Goal: Information Seeking & Learning: Learn about a topic

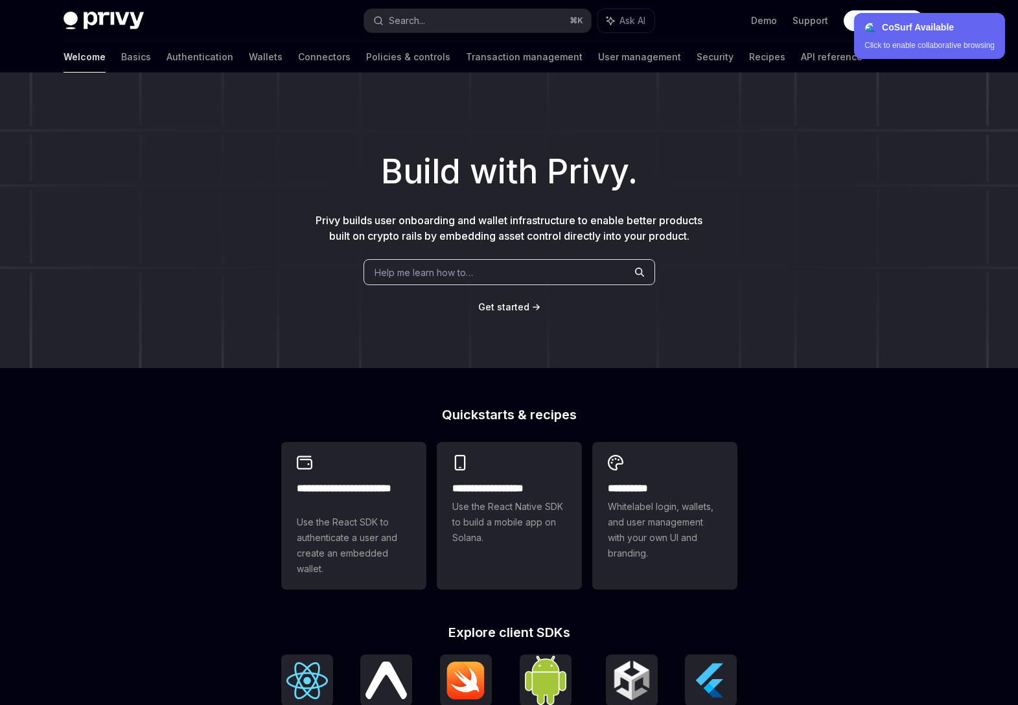
scroll to position [154, 0]
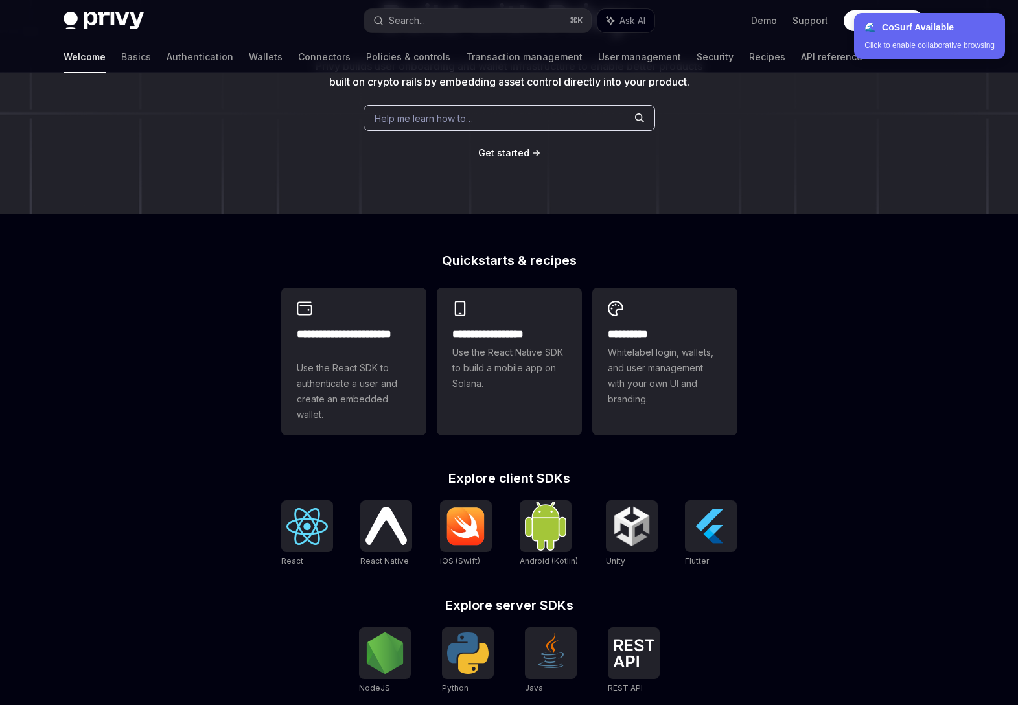
click at [881, 10] on span at bounding box center [884, 20] width 80 height 21
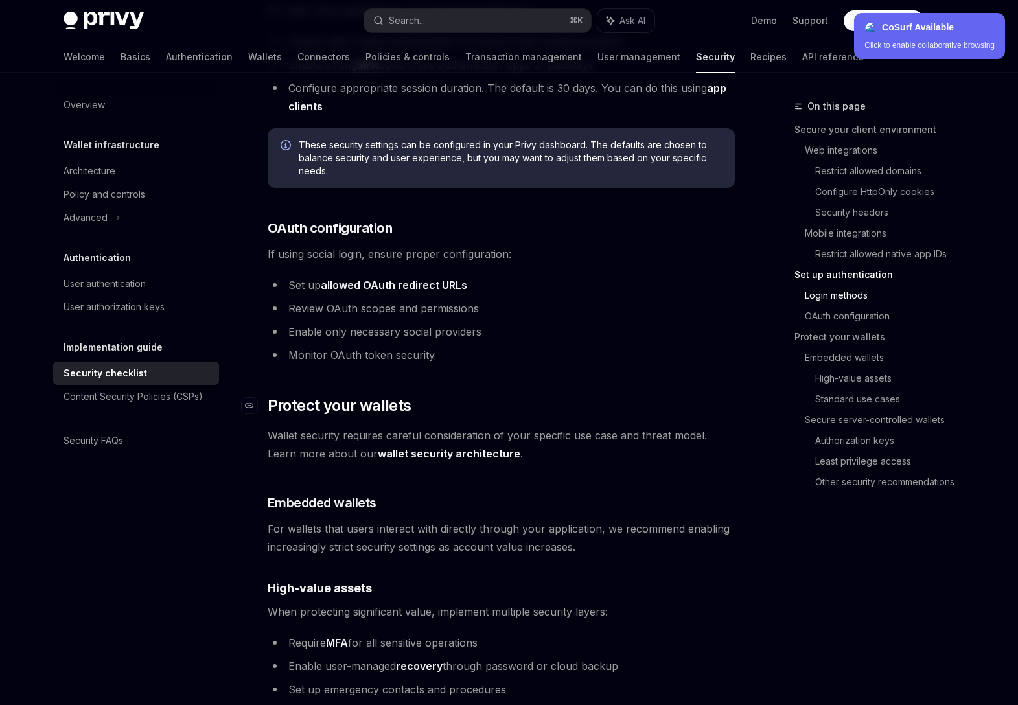
scroll to position [1301, 0]
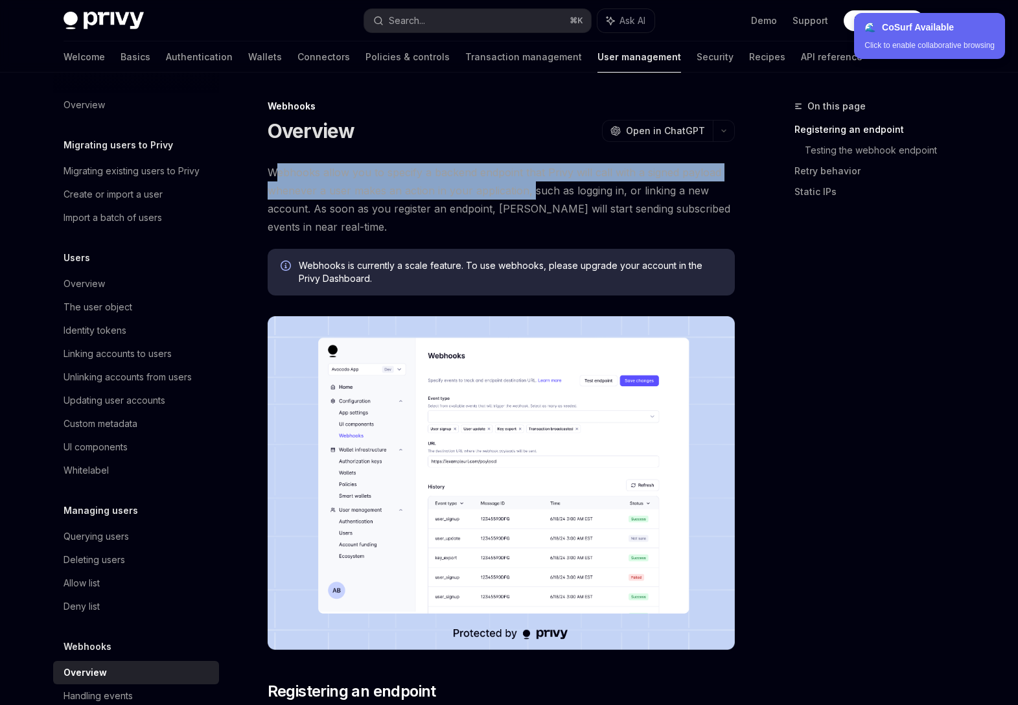
drag, startPoint x: 273, startPoint y: 174, endPoint x: 533, endPoint y: 193, distance: 260.5
click at [533, 193] on span "Webhooks allow you to specify a backend endpoint that Privy will call with a si…" at bounding box center [501, 199] width 467 height 73
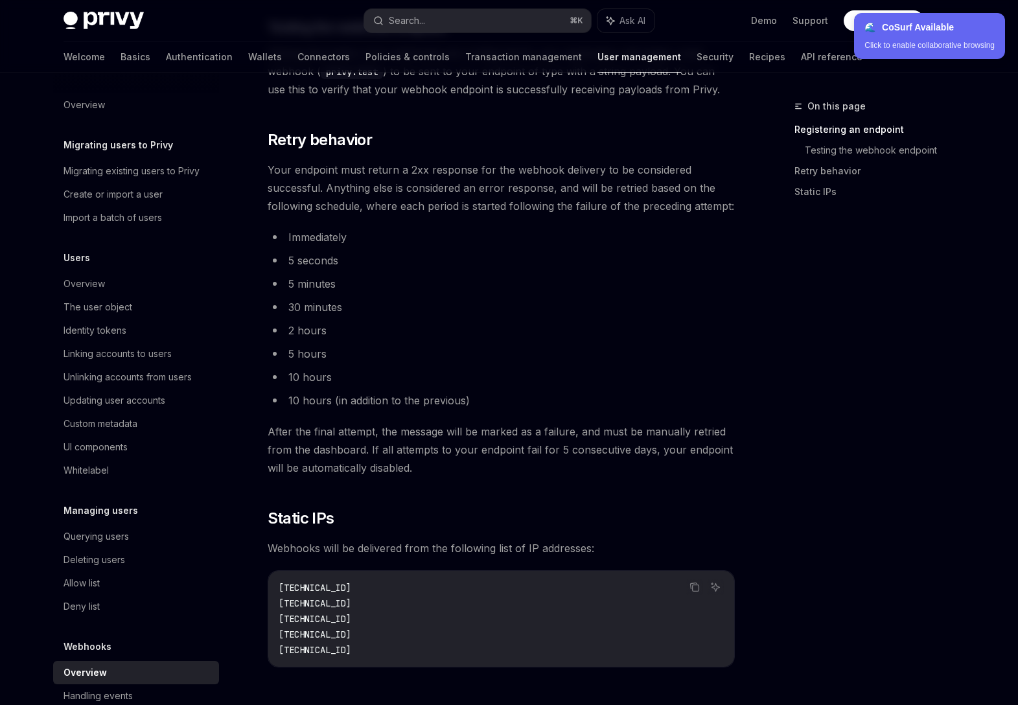
scroll to position [1511, 0]
